Goal: Information Seeking & Learning: Learn about a topic

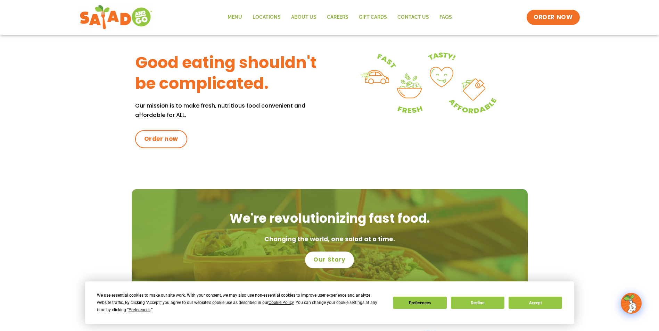
scroll to position [313, 0]
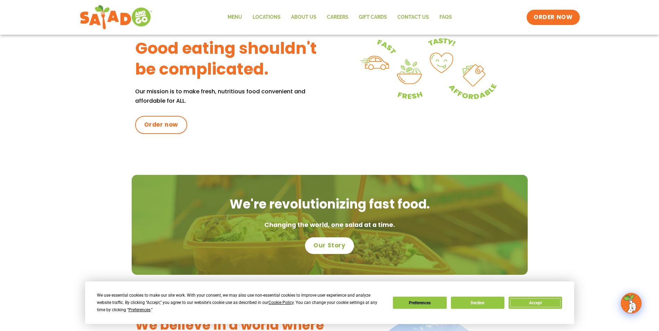
click at [536, 306] on button "Accept" at bounding box center [534, 303] width 53 height 12
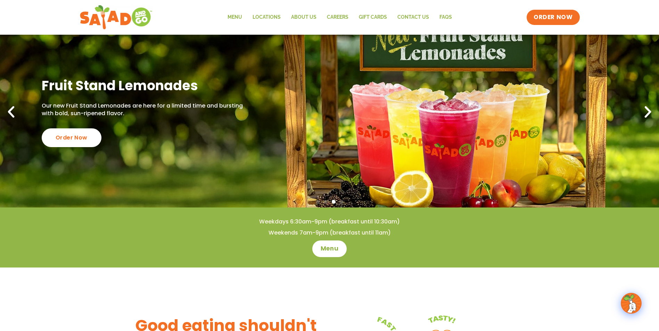
scroll to position [0, 0]
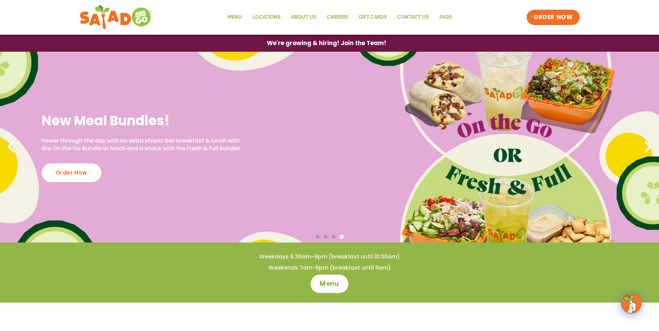
click at [324, 284] on span "Menu" at bounding box center [329, 284] width 20 height 9
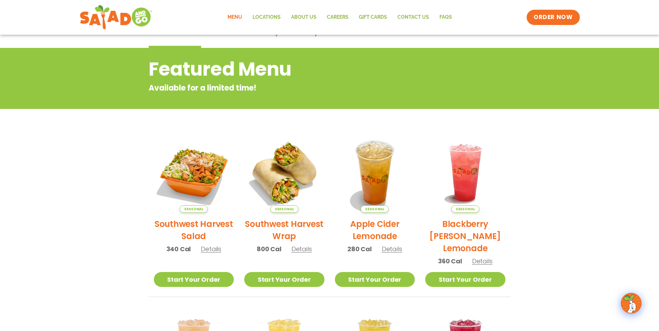
scroll to position [45, 0]
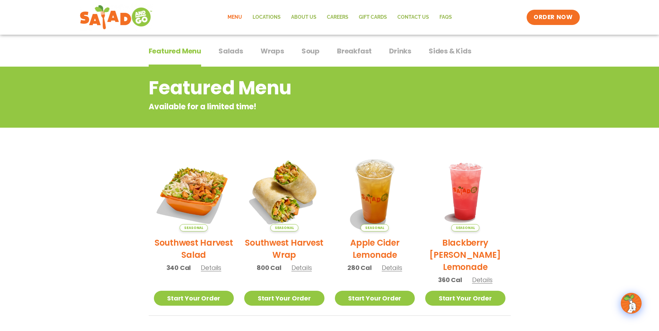
click at [231, 51] on span "Salads" at bounding box center [230, 51] width 25 height 10
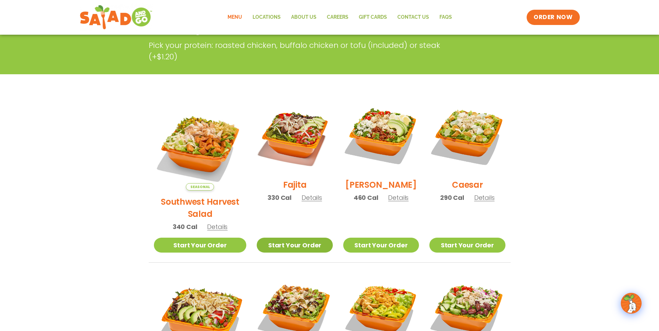
scroll to position [149, 0]
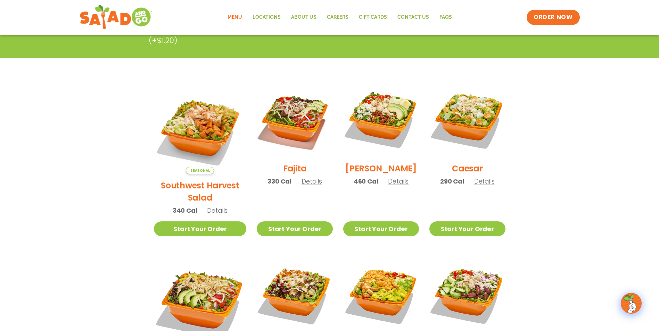
click at [466, 175] on h2 "Caesar" at bounding box center [467, 169] width 31 height 12
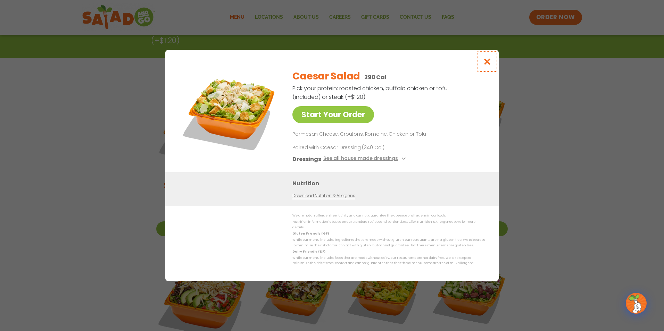
click at [487, 65] on icon "Close modal" at bounding box center [487, 61] width 9 height 7
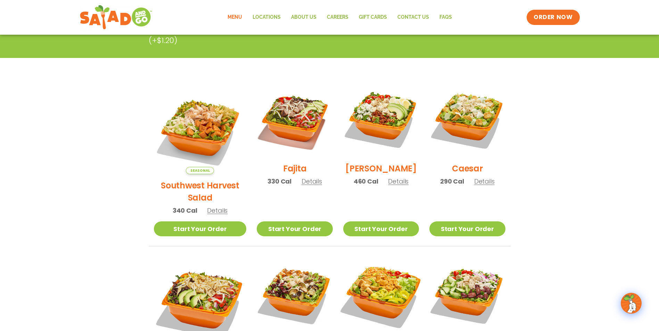
scroll to position [114, 0]
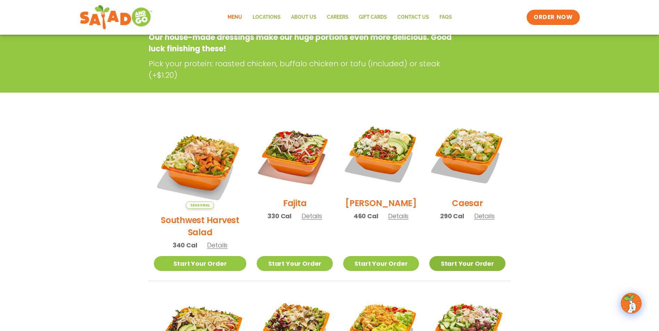
click at [465, 256] on link "Start Your Order" at bounding box center [467, 263] width 76 height 15
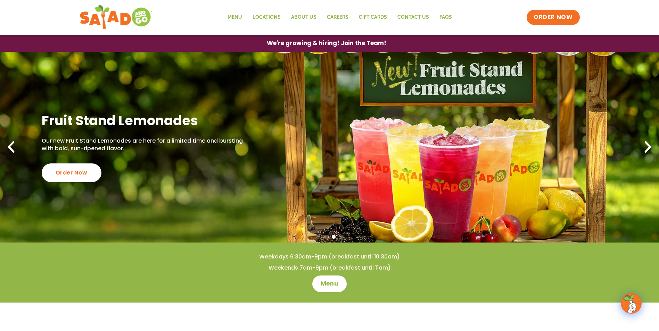
click at [14, 146] on icon "Previous slide" at bounding box center [10, 147] width 15 height 15
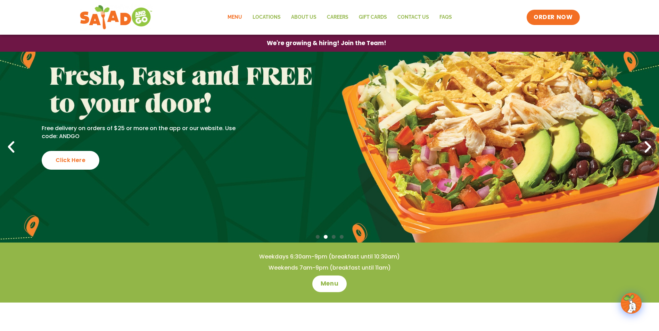
click at [240, 17] on link "Menu" at bounding box center [234, 17] width 25 height 16
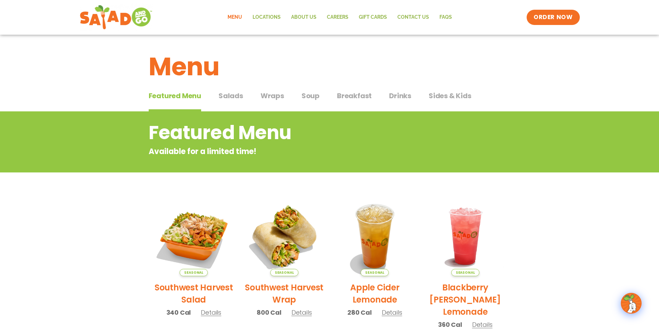
click at [226, 94] on span "Salads" at bounding box center [230, 96] width 25 height 10
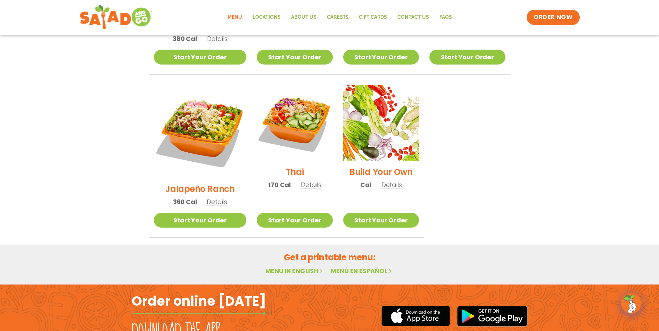
scroll to position [486, 0]
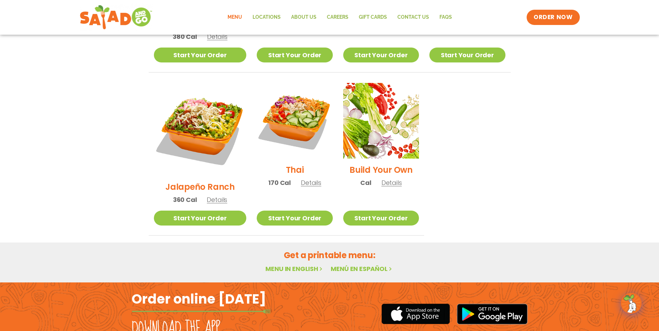
click at [301, 178] on span "Details" at bounding box center [311, 182] width 20 height 9
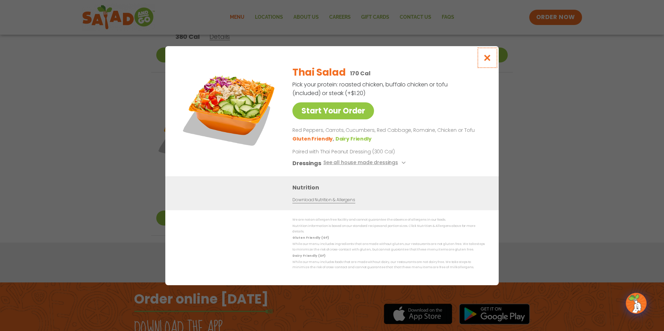
click at [485, 61] on icon "Close modal" at bounding box center [487, 57] width 9 height 7
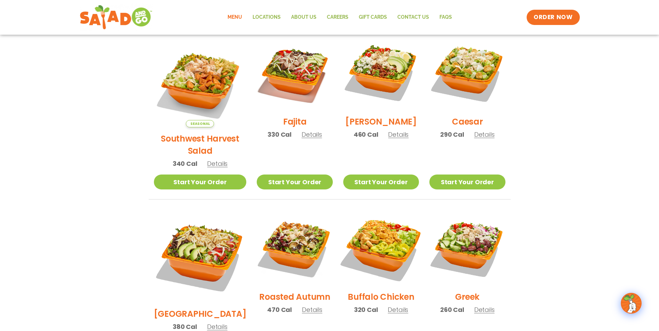
scroll to position [179, 0]
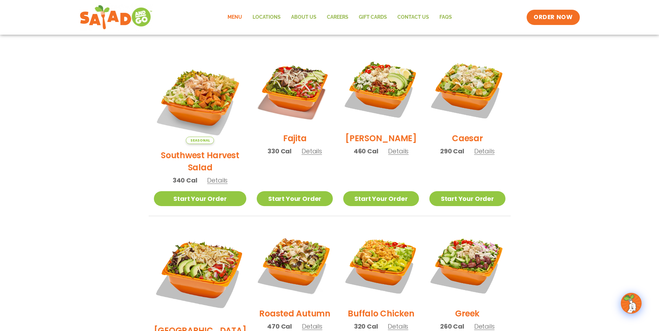
click at [378, 272] on img at bounding box center [381, 265] width 76 height 76
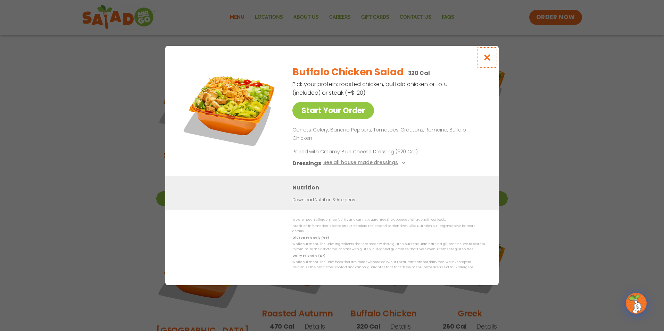
click at [487, 61] on icon "Close modal" at bounding box center [487, 57] width 9 height 7
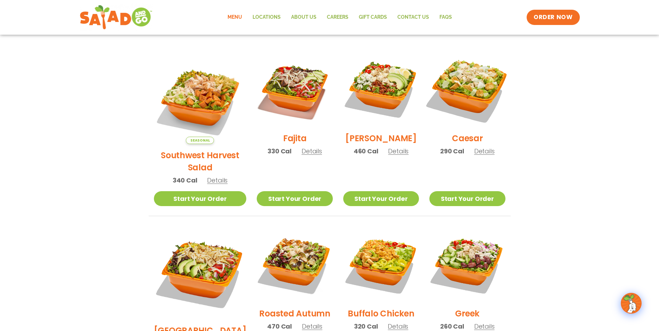
click at [475, 88] on img at bounding box center [467, 89] width 89 height 89
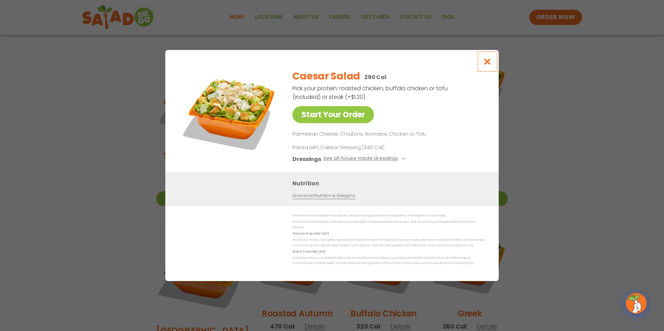
click at [487, 61] on icon "Close modal" at bounding box center [487, 61] width 9 height 7
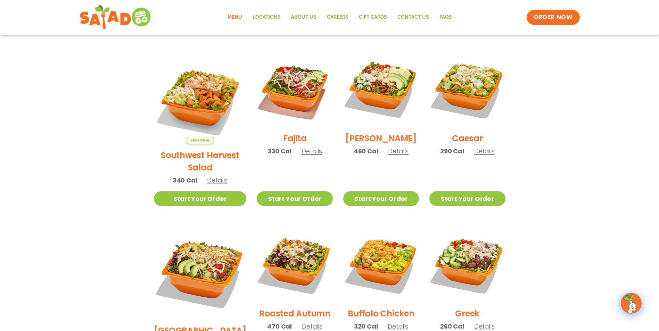
click at [302, 322] on span "Details" at bounding box center [312, 326] width 20 height 9
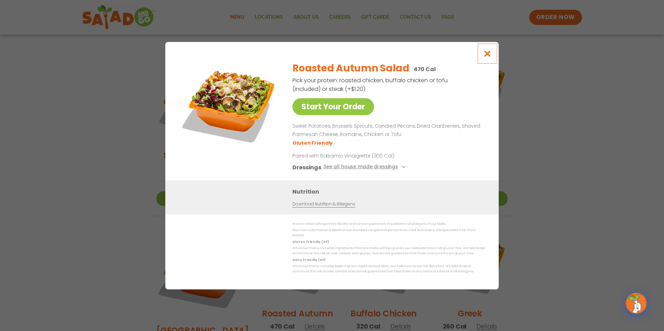
click at [489, 55] on icon "Close modal" at bounding box center [487, 53] width 9 height 7
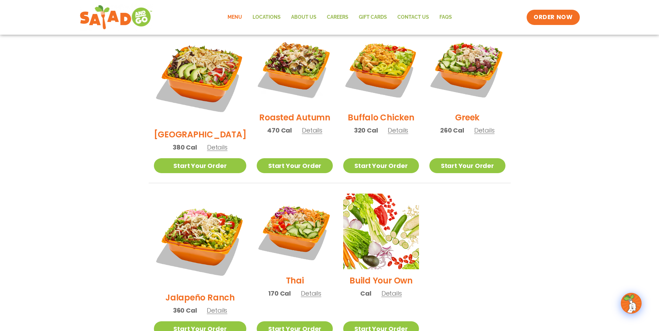
scroll to position [388, 0]
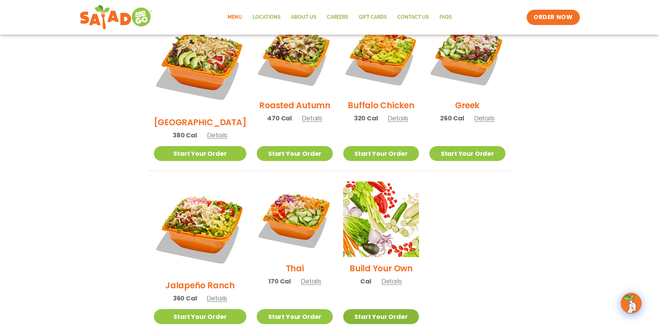
click at [372, 309] on link "Start Your Order" at bounding box center [381, 316] width 76 height 15
